Goal: Information Seeking & Learning: Check status

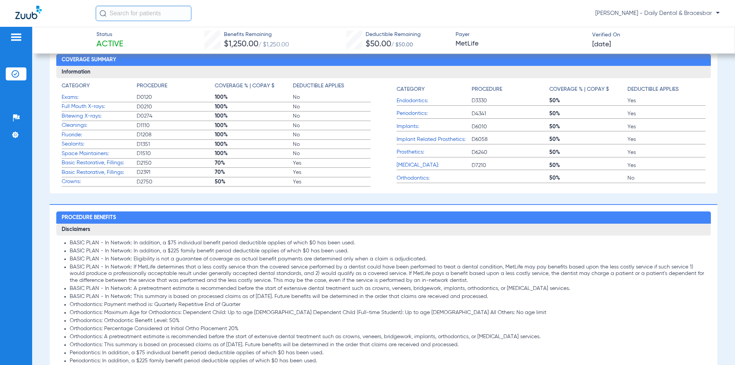
scroll to position [230, 0]
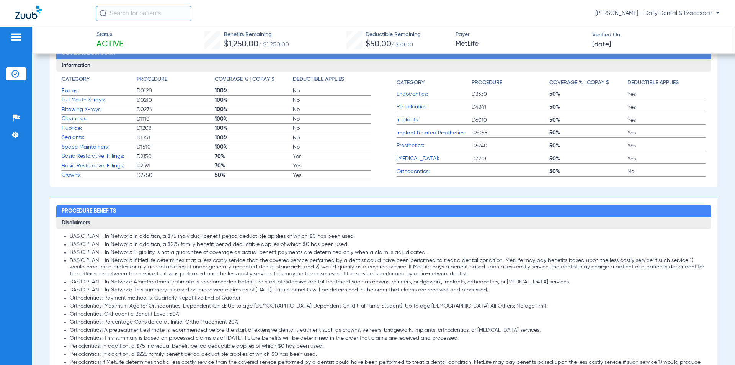
click at [409, 171] on span "Orthodontics:" at bounding box center [433, 172] width 75 height 8
click at [408, 173] on span "Orthodontics:" at bounding box center [433, 172] width 75 height 8
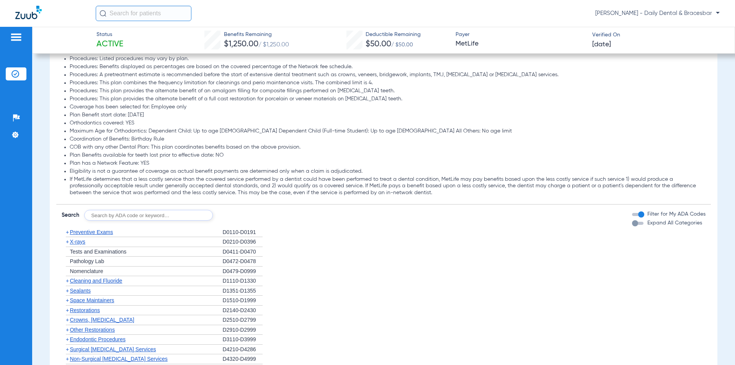
scroll to position [727, 0]
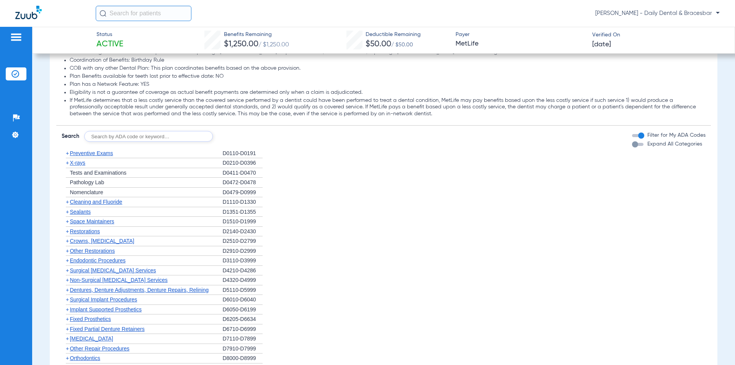
click at [154, 137] on input "text" at bounding box center [148, 136] width 129 height 11
paste input "[DATE] ACTIVE (JB) WP: YES (BASIC 6MOS [DATE]) (MAJOR 12 MOS [DATE]) MTC: NO PR…"
drag, startPoint x: 200, startPoint y: 137, endPoint x: 57, endPoint y: 137, distance: 143.9
click at [57, 137] on form "Search [DATE] ACTIVE (JB) WP: YES (BASIC 6MOS [DATE]) (MAJOR 12 MOS [DATE]) MTC…" at bounding box center [383, 134] width 654 height 16
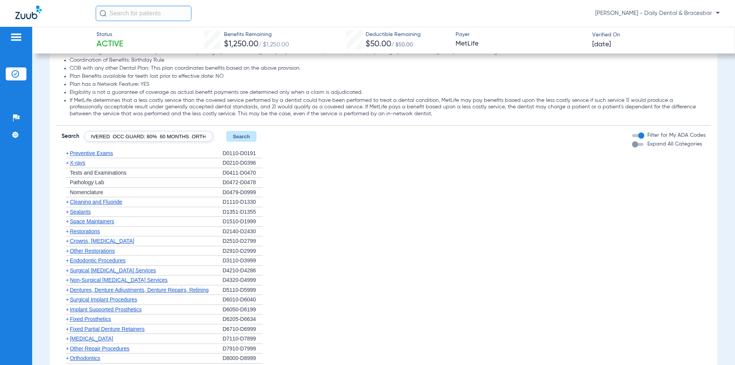
type input "[DATE] ACTIVE (JB) WP: YES (BASIC 6MOS [DATE]) (MAJOR 12 MOS [DATE]) MTC: NO PR…"
drag, startPoint x: 205, startPoint y: 138, endPoint x: 79, endPoint y: 138, distance: 126.3
click at [79, 138] on form "Search [DATE] ACTIVE (JB) WP: YES (BASIC 6MOS [DATE]) (MAJOR 12 MOS [DATE]) MTC…" at bounding box center [159, 136] width 195 height 11
click at [138, 138] on input "text" at bounding box center [148, 136] width 129 height 11
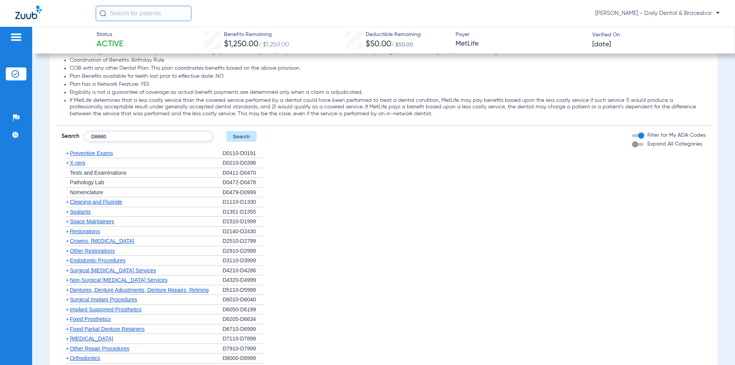
type input "D8680"
click at [246, 137] on button "Search" at bounding box center [241, 136] width 30 height 11
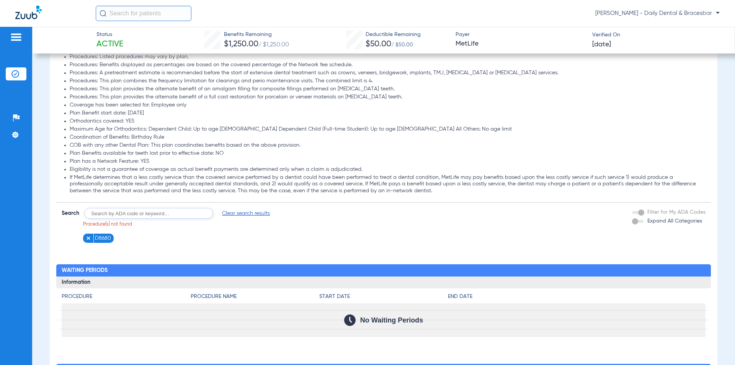
scroll to position [765, 0]
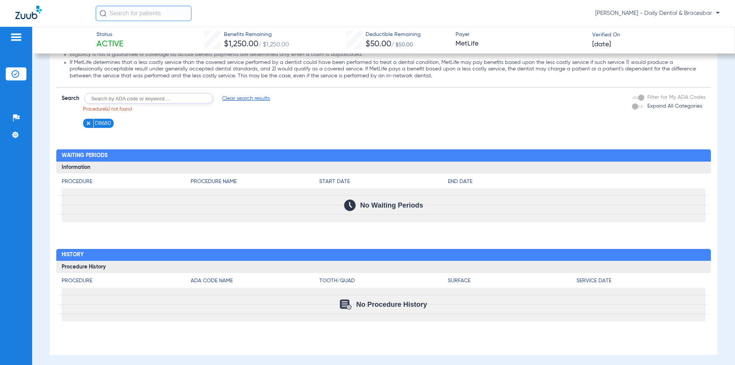
drag, startPoint x: 175, startPoint y: 99, endPoint x: 155, endPoint y: 99, distance: 19.5
click at [155, 99] on input "text" at bounding box center [148, 98] width 129 height 11
type input "orthodontic retention"
click button "Search" at bounding box center [241, 98] width 30 height 11
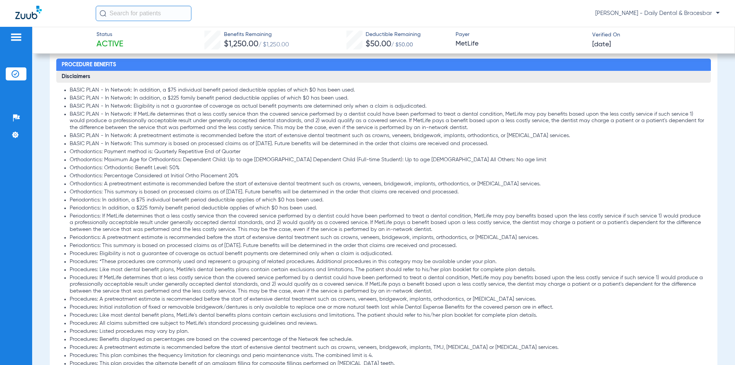
scroll to position [229, 0]
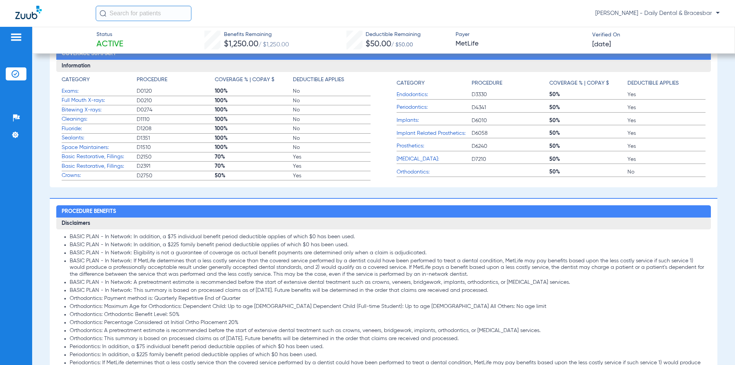
click at [411, 172] on span "Orthodontics:" at bounding box center [433, 172] width 75 height 8
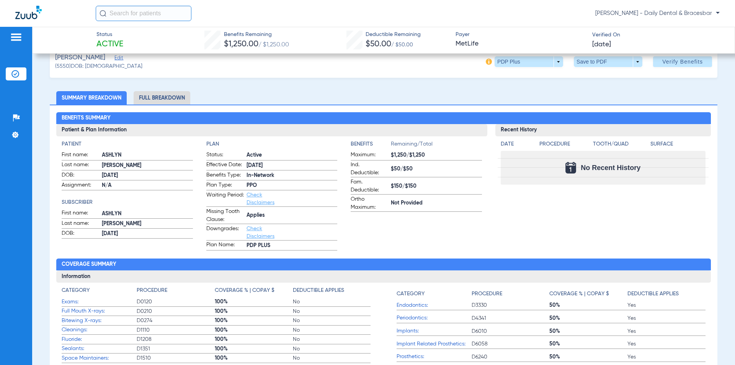
scroll to position [0, 0]
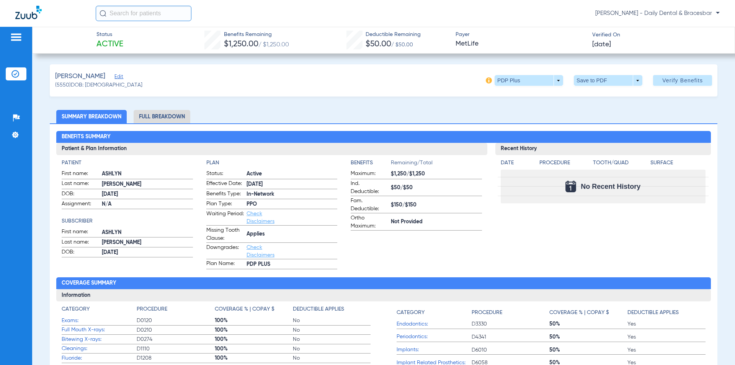
click at [151, 114] on li "Full Breakdown" at bounding box center [162, 116] width 57 height 13
